Goal: Task Accomplishment & Management: Use online tool/utility

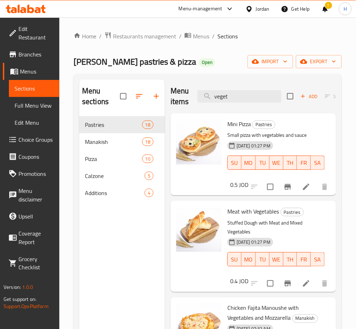
click at [31, 9] on icon at bounding box center [26, 9] width 40 height 9
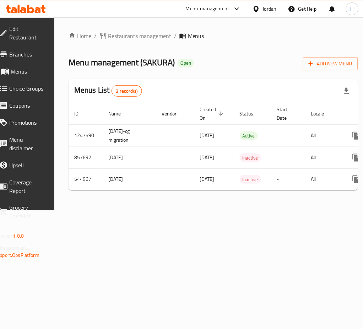
scroll to position [0, 79]
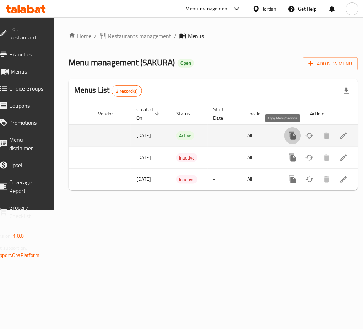
click at [288, 134] on button "more" at bounding box center [292, 135] width 17 height 17
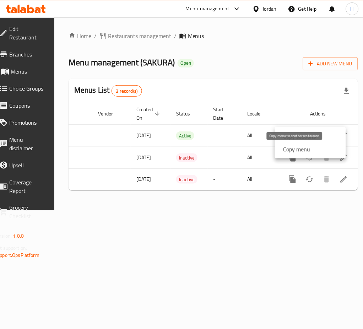
click at [292, 147] on strong "Copy menu" at bounding box center [297, 149] width 27 height 9
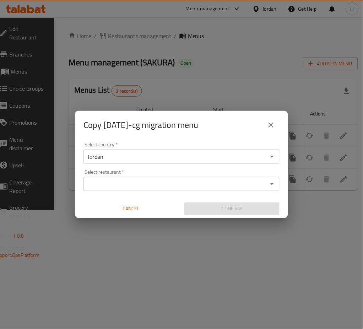
click at [201, 178] on div "Select restaurant *" at bounding box center [182, 184] width 196 height 14
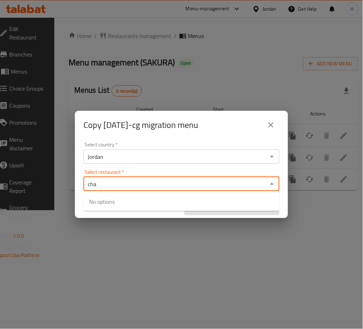
type input "chan"
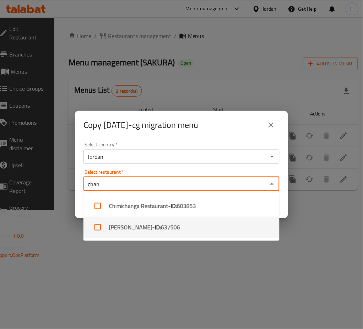
drag, startPoint x: 187, startPoint y: 227, endPoint x: 186, endPoint y: 220, distance: 7.5
click at [186, 227] on li "Chan - ID: 637506" at bounding box center [182, 227] width 196 height 21
checkbox input "true"
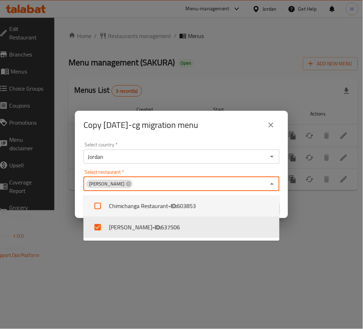
click at [230, 141] on div "Select country   * Jordan Select country * Select restaurant   * Chan Select re…" at bounding box center [181, 178] width 213 height 79
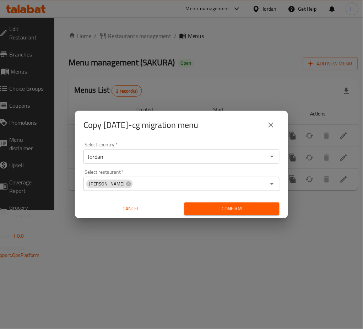
click at [239, 207] on span "Confirm" at bounding box center [232, 209] width 84 height 9
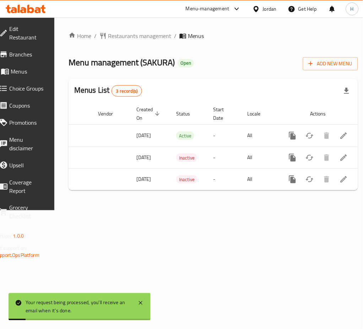
click at [32, 9] on icon at bounding box center [30, 9] width 7 height 9
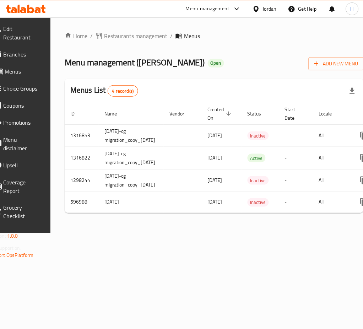
click at [296, 219] on div "Home / Restaurants management / Menus Menu management ( Chan ) Open Add New Men…" at bounding box center [214, 125] width 299 height 187
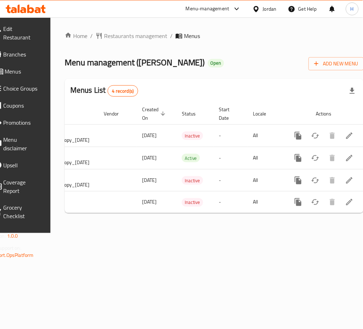
drag, startPoint x: 240, startPoint y: 221, endPoint x: 236, endPoint y: 221, distance: 3.9
click at [237, 219] on div "Home / Restaurants management / Menus Menu management ( Chan ) Open Add New Men…" at bounding box center [214, 125] width 299 height 187
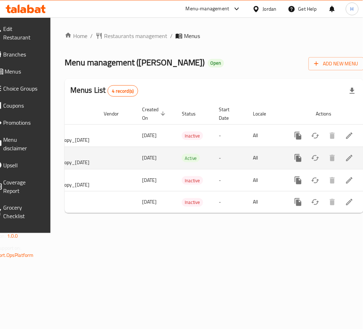
click at [290, 156] on button "more" at bounding box center [298, 158] width 17 height 17
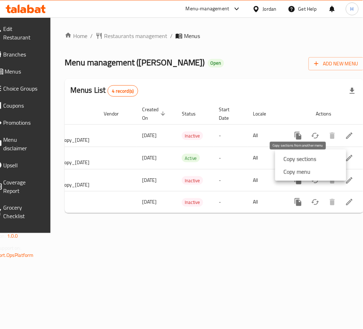
click at [289, 158] on strong "Copy sections" at bounding box center [300, 159] width 33 height 9
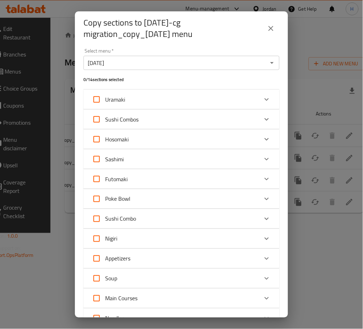
click at [126, 58] on div "[DATE] Select menu *" at bounding box center [182, 63] width 196 height 14
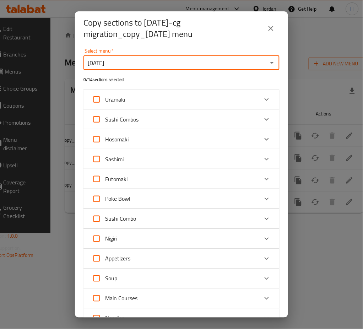
click at [268, 61] on icon "Open" at bounding box center [272, 63] width 9 height 9
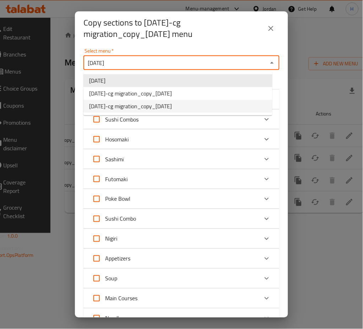
click at [172, 102] on span "[DATE]-cg migration_copy_[DATE]" at bounding box center [130, 106] width 83 height 9
type input "[DATE]-cg migration_copy_[DATE]"
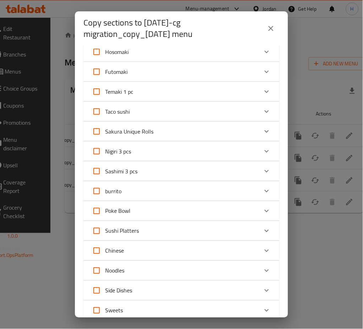
scroll to position [250, 0]
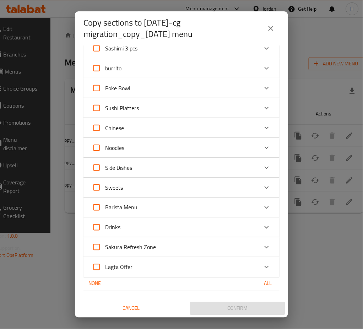
click at [140, 244] on span "Sakura Refresh Zone" at bounding box center [130, 247] width 51 height 11
click at [105, 244] on input "Sakura Refresh Zone" at bounding box center [96, 247] width 17 height 17
checkbox input "true"
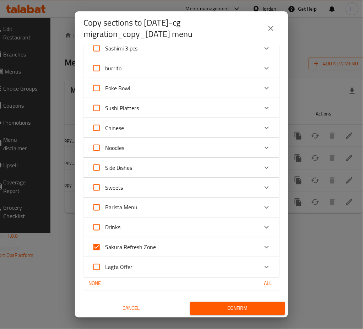
click at [265, 247] on icon "Expand" at bounding box center [267, 247] width 4 height 2
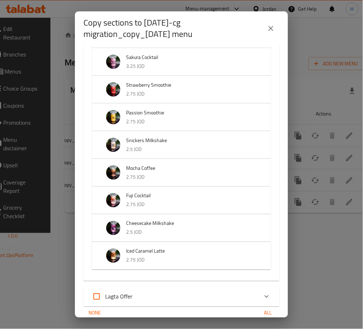
scroll to position [669, 0]
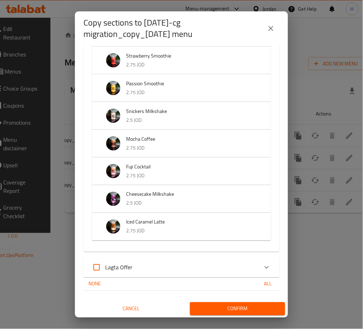
click at [251, 303] on button "Confirm" at bounding box center [237, 308] width 95 height 13
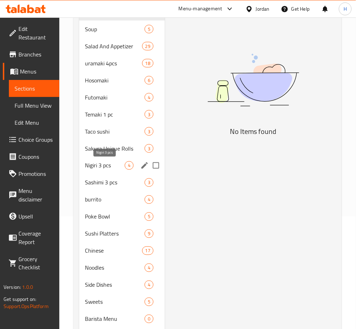
scroll to position [185, 0]
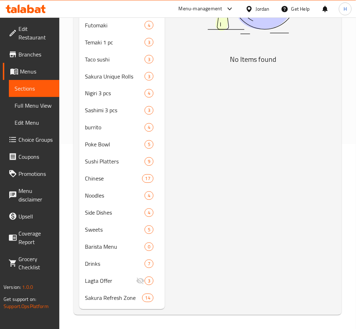
click at [104, 297] on span "Sakura Refresh Zone" at bounding box center [113, 298] width 57 height 9
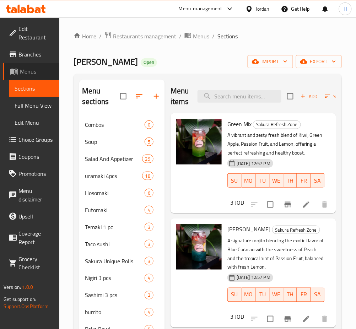
click at [42, 69] on span "Menus" at bounding box center [37, 71] width 34 height 9
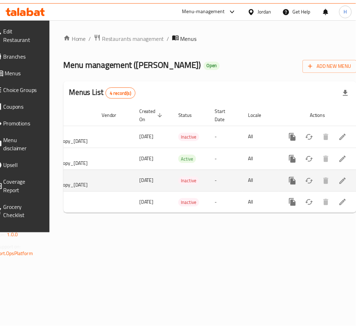
scroll to position [0, 102]
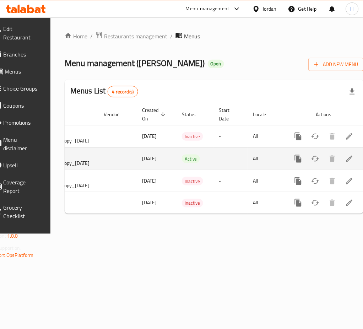
click at [345, 158] on icon "enhanced table" at bounding box center [349, 159] width 9 height 9
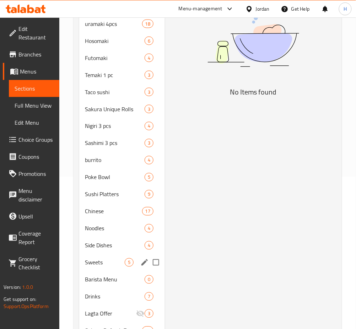
scroll to position [185, 0]
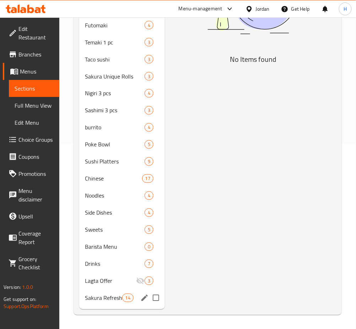
click at [111, 295] on span "Sakura Refresh Zone" at bounding box center [103, 298] width 37 height 9
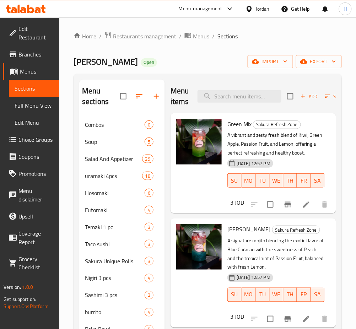
drag, startPoint x: 41, startPoint y: 77, endPoint x: 59, endPoint y: 81, distance: 19.3
click at [41, 77] on link "Menus" at bounding box center [31, 71] width 57 height 17
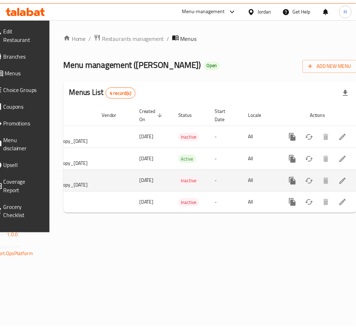
scroll to position [0, 102]
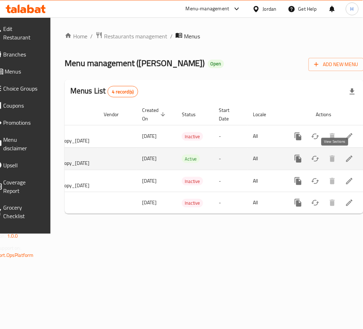
click at [346, 158] on icon "enhanced table" at bounding box center [349, 159] width 6 height 6
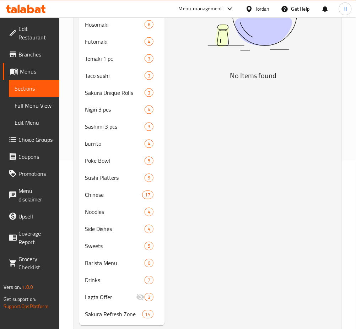
scroll to position [185, 0]
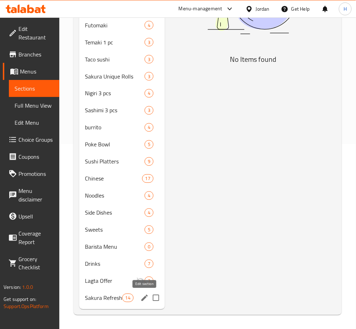
click at [120, 296] on span "Sakura Refresh Zone" at bounding box center [103, 298] width 37 height 9
